Goal: Task Accomplishment & Management: Complete application form

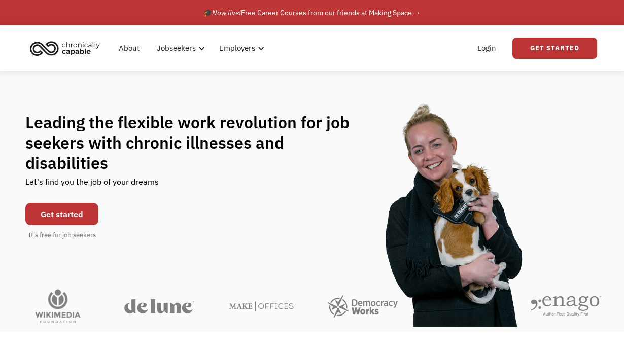
click at [70, 208] on link "Get started" at bounding box center [61, 214] width 73 height 22
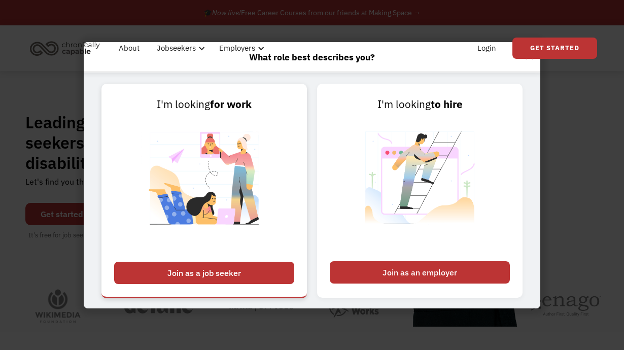
click at [226, 273] on div "Join as a job seeker" at bounding box center [204, 273] width 180 height 22
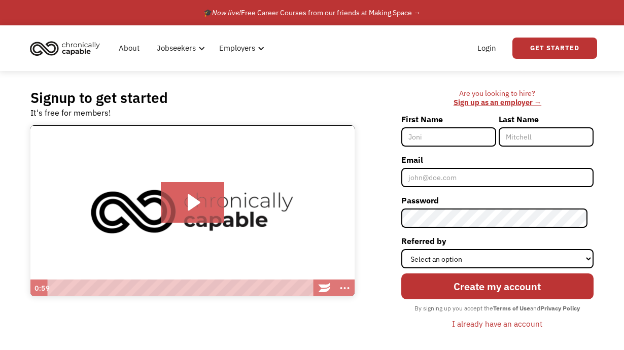
click at [453, 138] on input "First Name" at bounding box center [448, 136] width 95 height 19
type input "Ricki"
type input "[PERSON_NAME]"
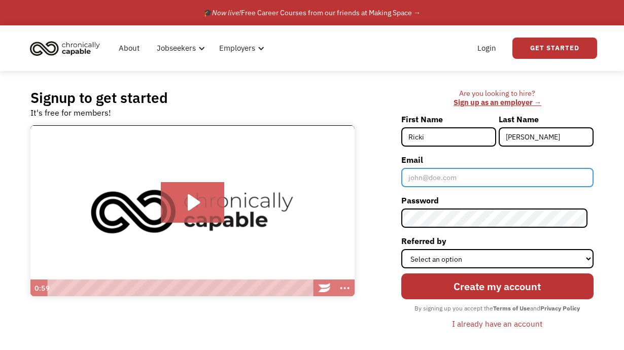
click at [457, 180] on input "Email" at bounding box center [497, 177] width 192 height 19
type input "[EMAIL_ADDRESS][DOMAIN_NAME]"
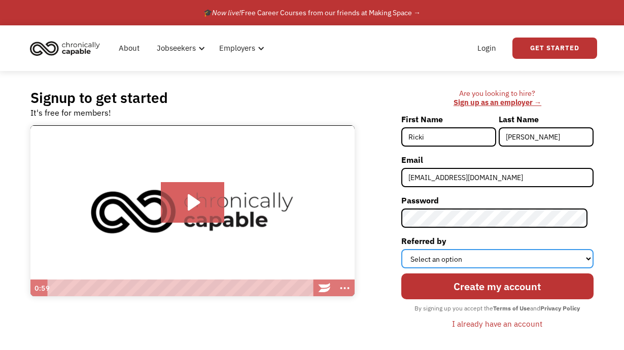
click at [486, 256] on select "Select an option Instagram Facebook Twitter Search Engine News Article Word of …" at bounding box center [497, 258] width 192 height 19
select select "Other"
click at [407, 249] on select "Select an option Instagram Facebook Twitter Search Engine News Article Word of …" at bounding box center [497, 258] width 192 height 19
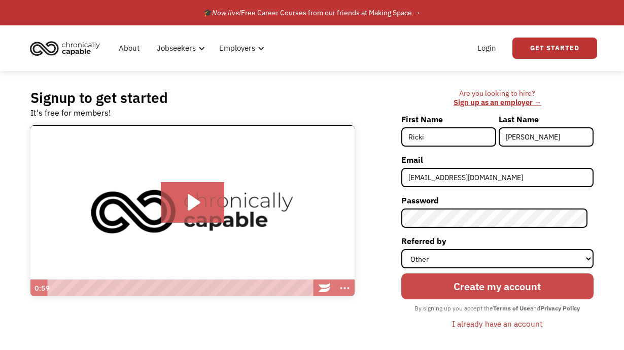
click at [472, 286] on input "Create my account" at bounding box center [497, 286] width 192 height 26
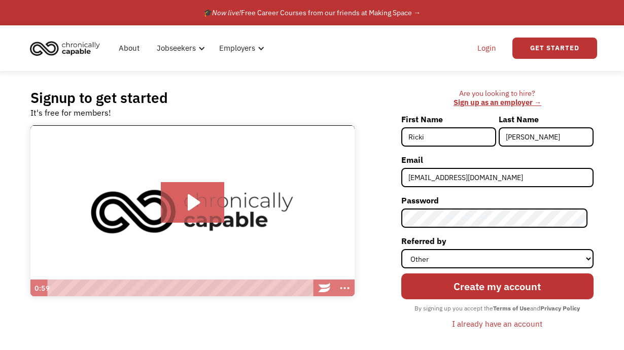
click at [484, 43] on link "Login" at bounding box center [486, 48] width 31 height 32
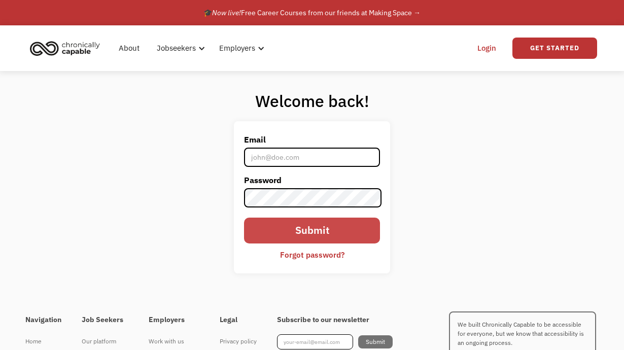
type input "rastevenson2001@gmail.com"
click at [298, 222] on input "Submit" at bounding box center [312, 231] width 136 height 26
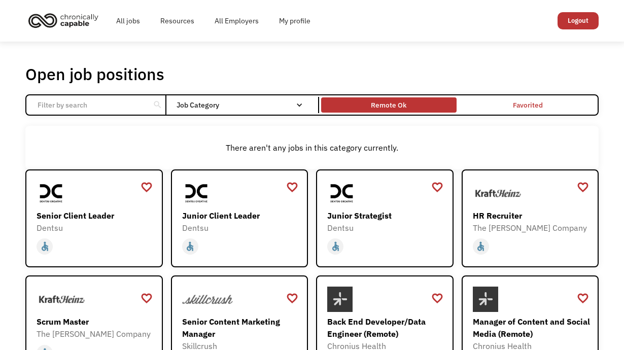
click at [366, 103] on div "Remote Ok" at bounding box center [388, 105] width 135 height 10
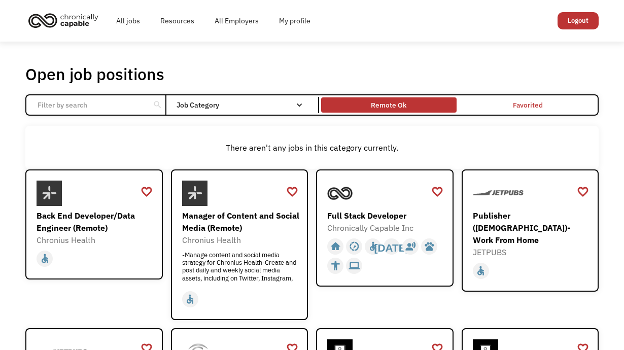
click at [422, 103] on div "Remote Ok" at bounding box center [388, 105] width 135 height 10
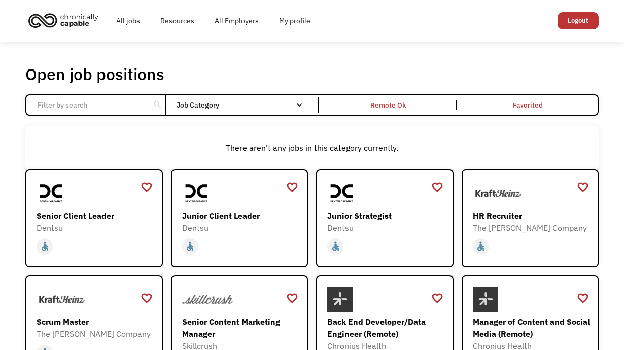
click at [155, 105] on div "search" at bounding box center [158, 104] width 10 height 15
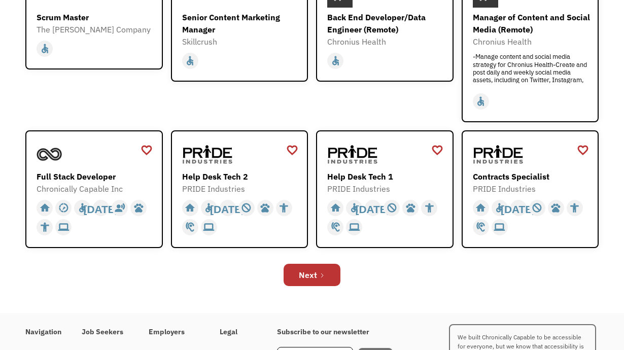
scroll to position [312, 0]
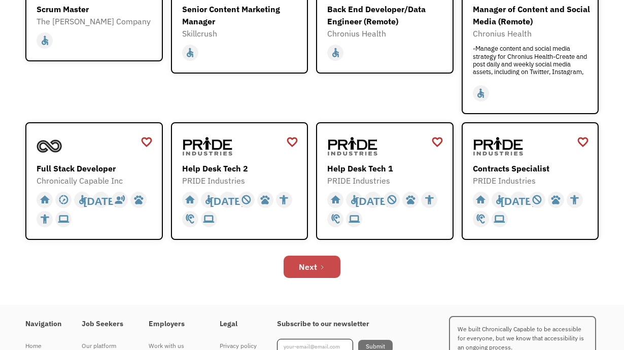
click at [322, 265] on icon "Next Page" at bounding box center [322, 267] width 2 height 4
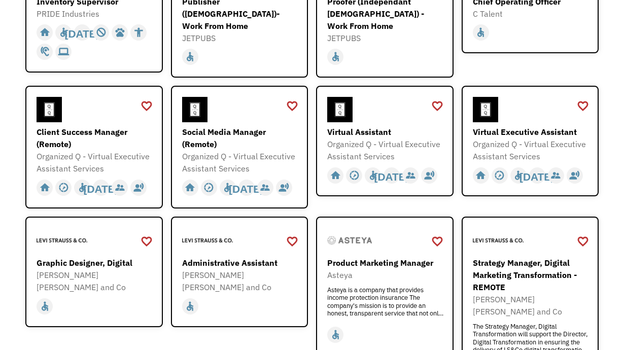
scroll to position [215, 0]
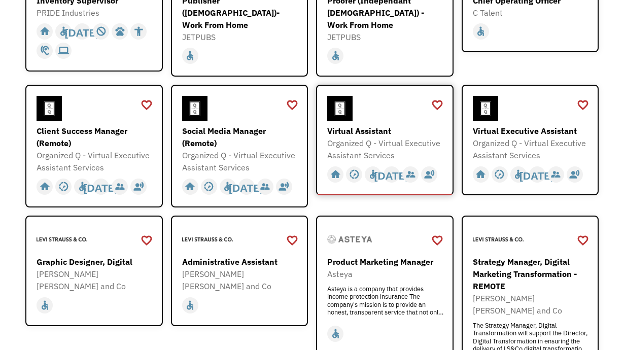
click at [369, 125] on div "Virtual Assistant" at bounding box center [386, 131] width 118 height 12
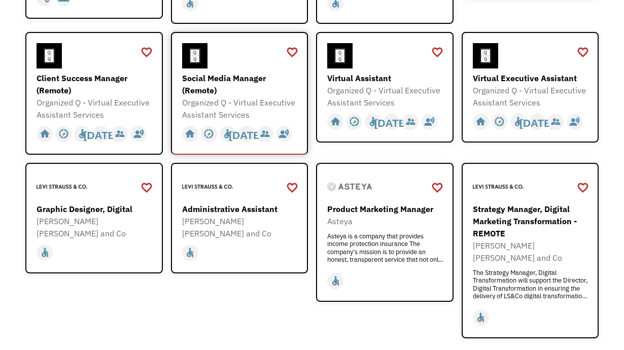
scroll to position [269, 0]
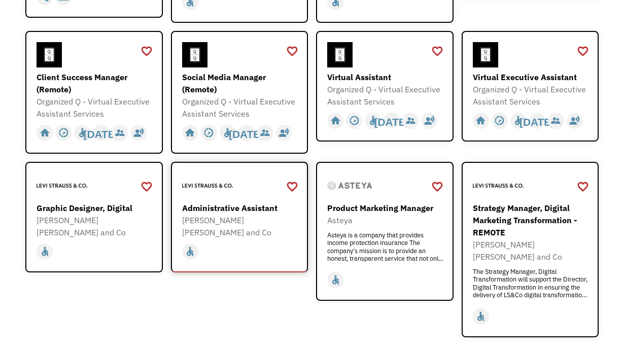
click at [234, 202] on div "Administrative Assistant" at bounding box center [241, 208] width 118 height 12
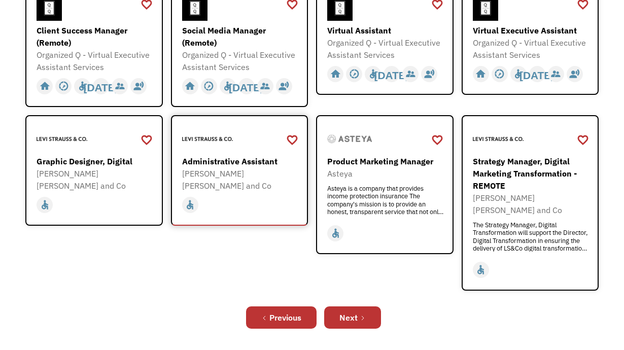
scroll to position [318, 0]
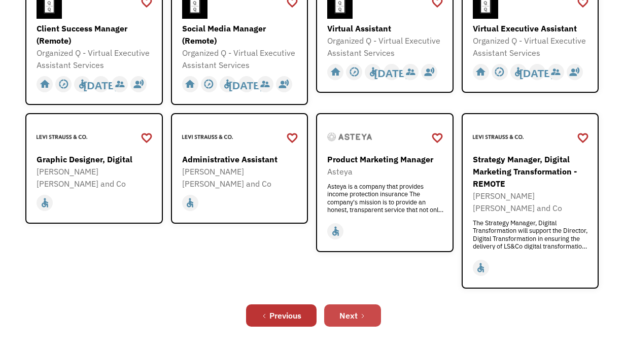
click at [352, 304] on link "Next" at bounding box center [352, 315] width 57 height 22
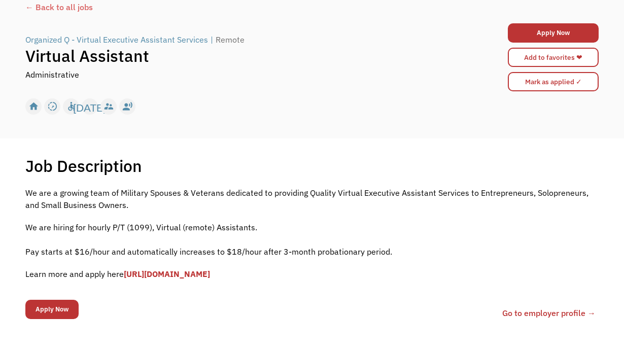
scroll to position [64, 0]
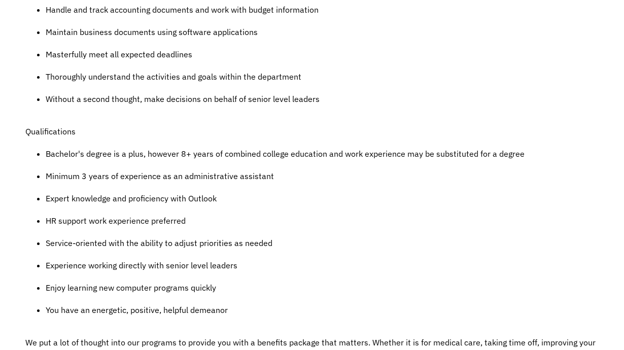
scroll to position [602, 0]
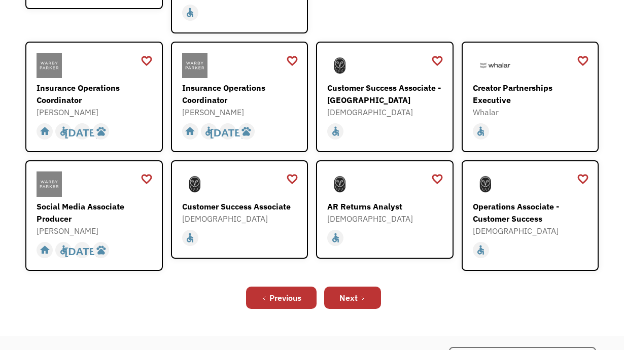
scroll to position [315, 0]
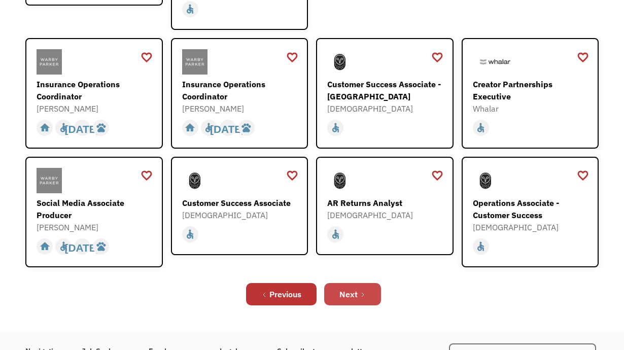
click at [340, 288] on div "Next" at bounding box center [348, 294] width 18 height 12
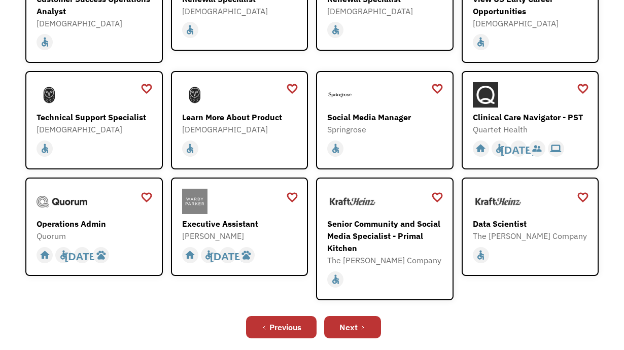
scroll to position [217, 0]
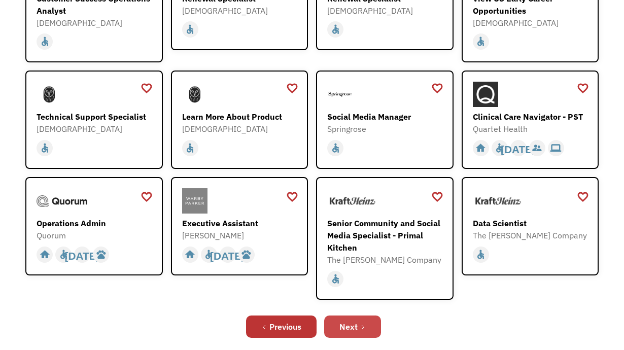
click at [345, 317] on link "Next" at bounding box center [352, 327] width 57 height 22
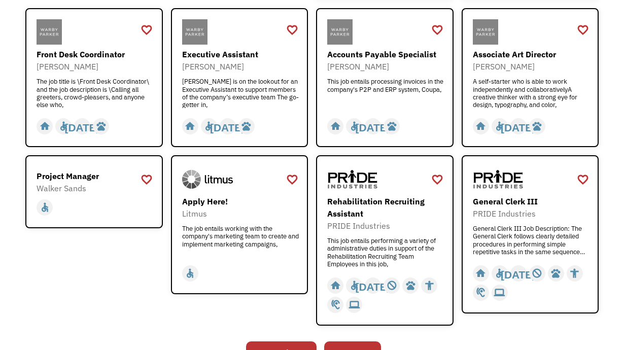
scroll to position [285, 0]
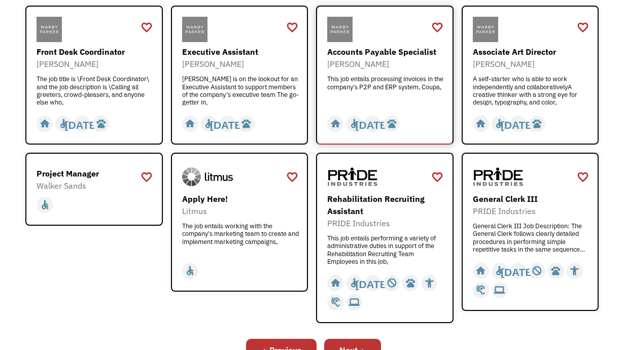
click at [400, 52] on div "Accounts Payable Specialist" at bounding box center [386, 52] width 118 height 12
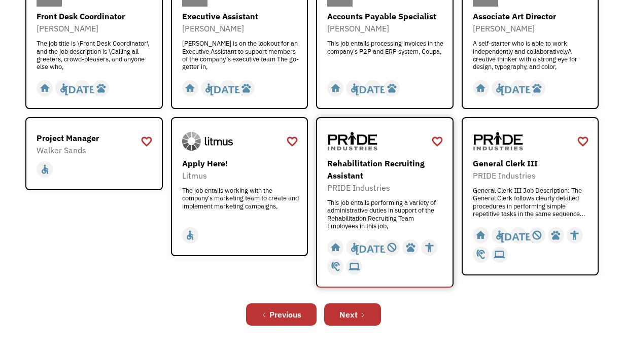
scroll to position [322, 0]
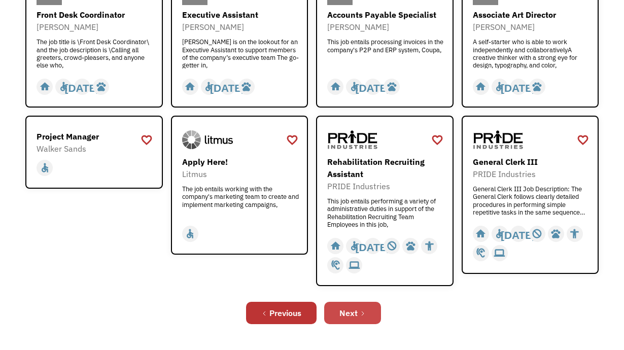
click at [371, 309] on link "Next" at bounding box center [352, 313] width 57 height 22
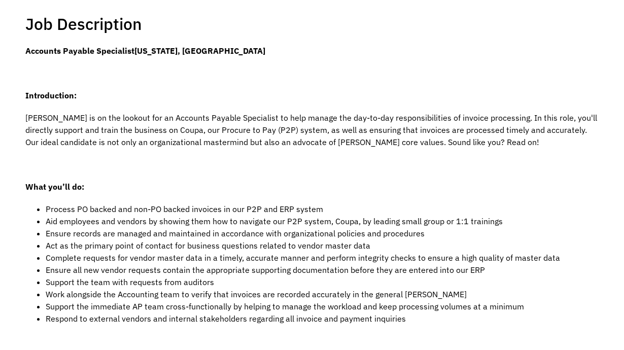
scroll to position [204, 0]
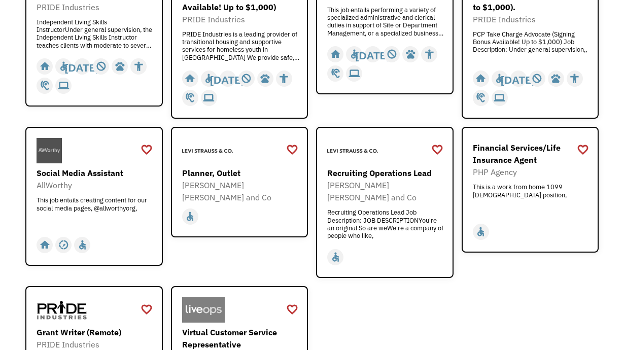
scroll to position [234, 0]
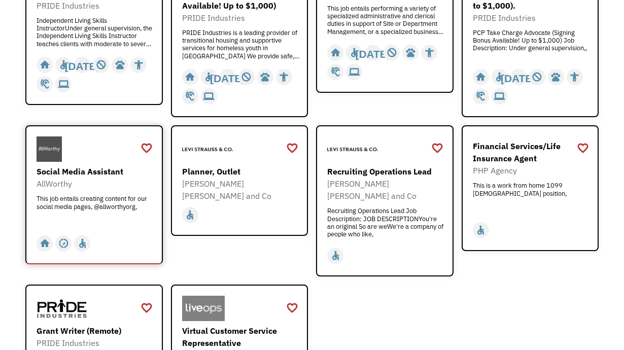
click at [122, 176] on div "Social Media Assistant" at bounding box center [96, 171] width 118 height 12
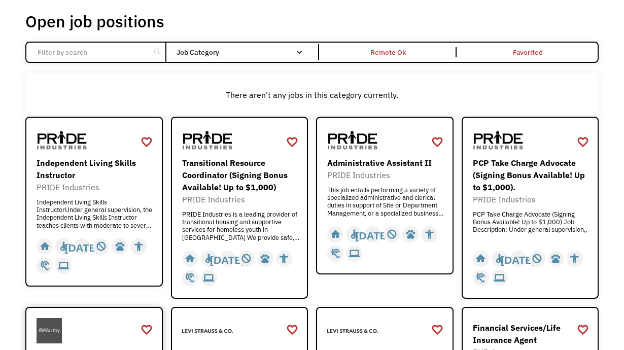
scroll to position [50, 0]
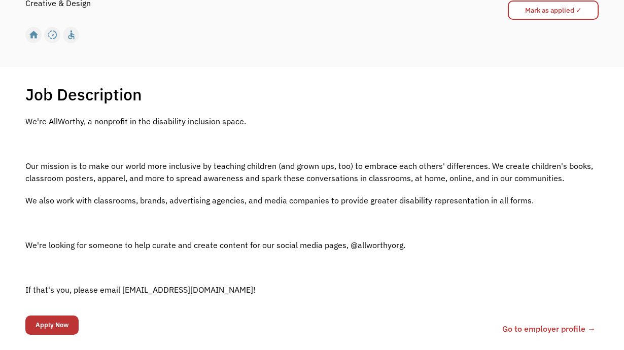
scroll to position [66, 0]
